Goal: Information Seeking & Learning: Find specific fact

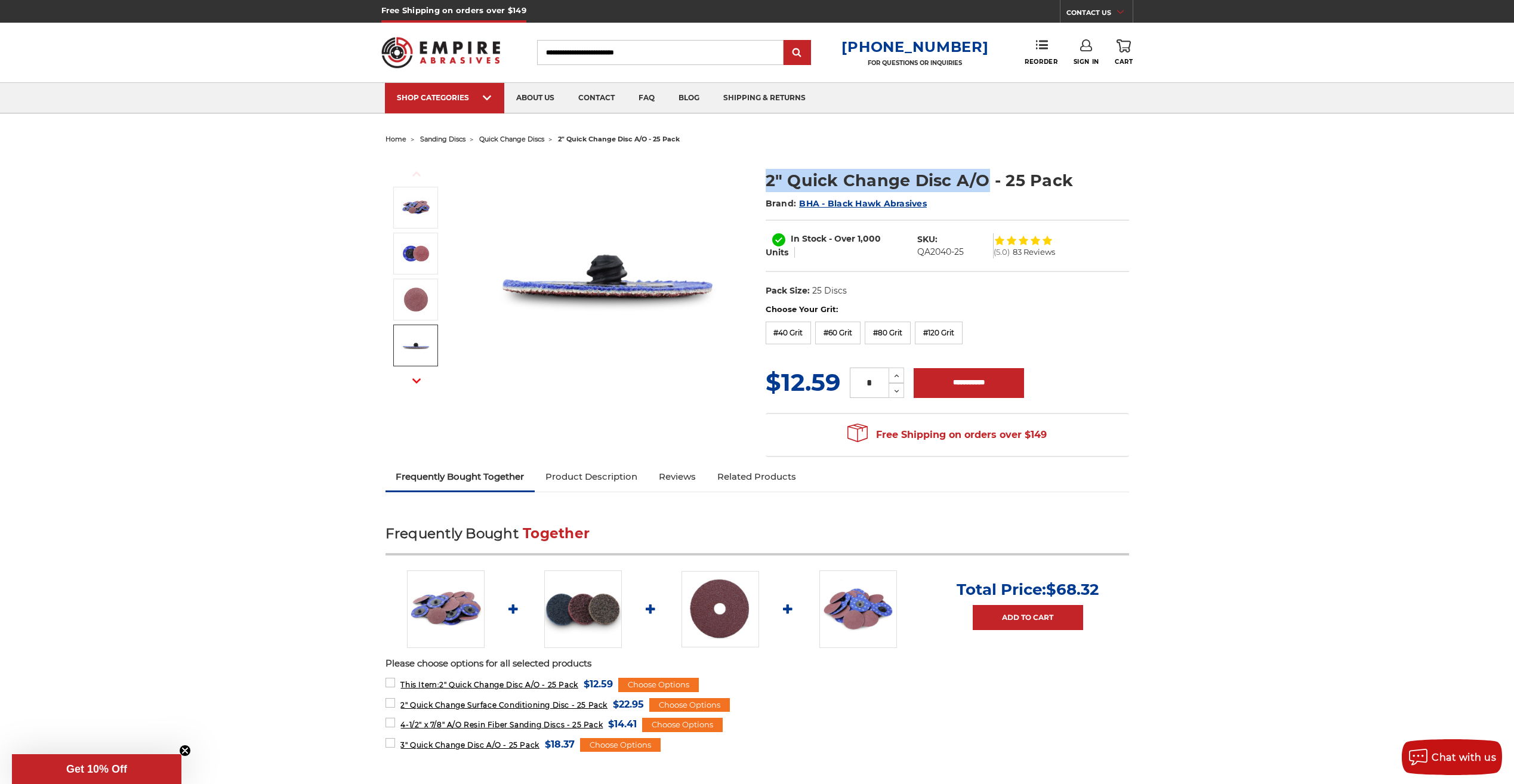
drag, startPoint x: 985, startPoint y: 180, endPoint x: 766, endPoint y: 173, distance: 219.1
click at [766, 173] on h1 "2" Quick Change Disc A/O - 25 Pack" at bounding box center [947, 180] width 363 height 23
copy h1 "2" Quick Change Disc A/O"
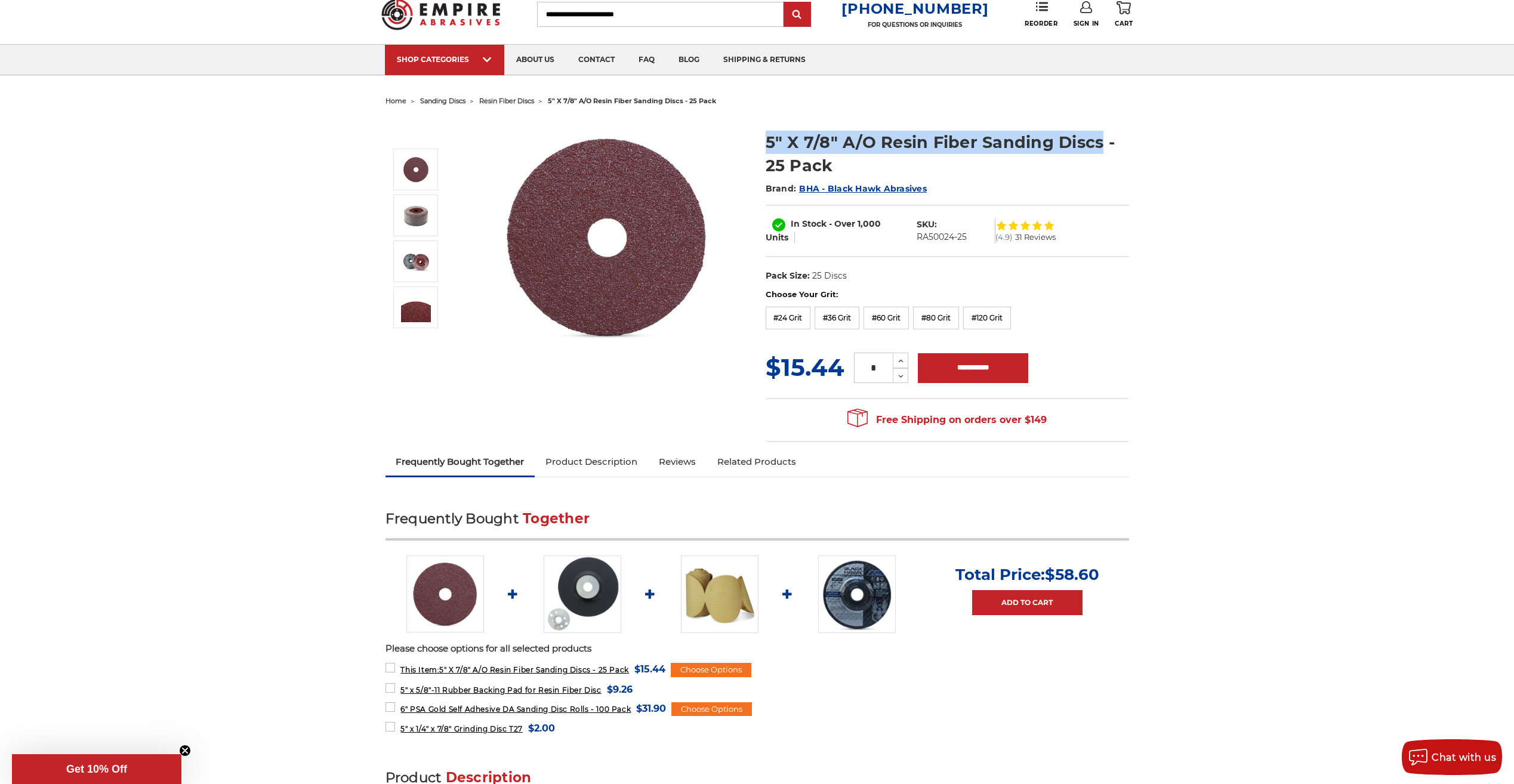
drag, startPoint x: 1101, startPoint y: 143, endPoint x: 767, endPoint y: 132, distance: 334.2
click at [767, 132] on h1 "5" X 7/8" A/O Resin Fiber Sanding Discs - 25 Pack" at bounding box center [947, 154] width 363 height 46
copy h1 "5" X 7/8" A/O Resin Fiber Sanding Discs"
drag, startPoint x: 973, startPoint y: 238, endPoint x: 914, endPoint y: 240, distance: 59.0
click at [914, 240] on dl "SKU: RA50024-25" at bounding box center [953, 230] width 85 height 25
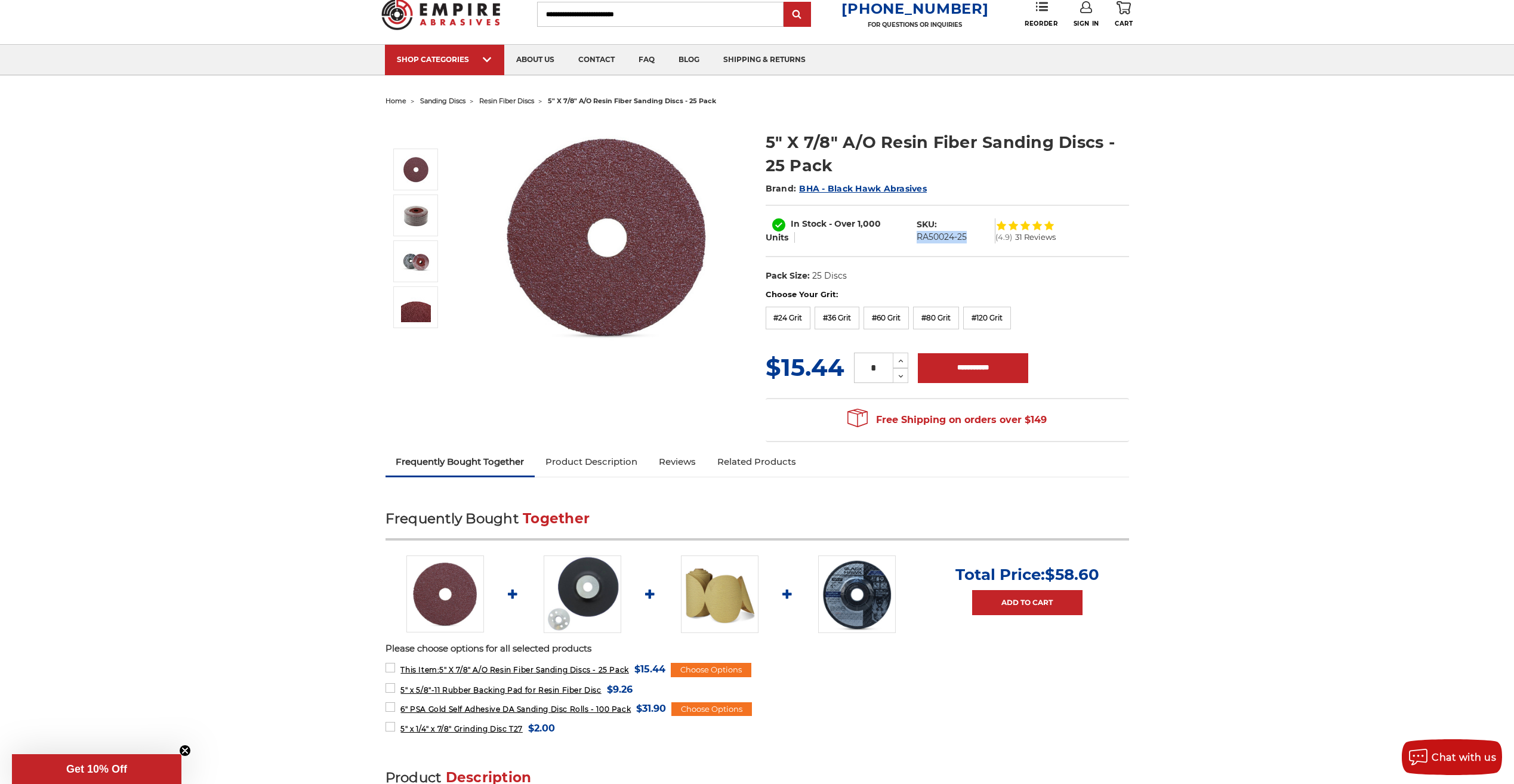
copy dd "RA50024-25"
